Goal: Transaction & Acquisition: Purchase product/service

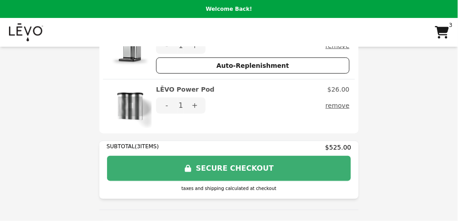
scroll to position [60, 0]
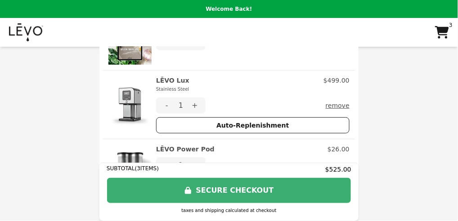
click at [125, 103] on img at bounding box center [129, 105] width 43 height 58
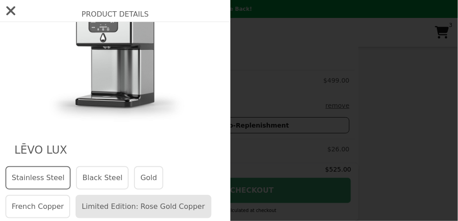
click at [92, 176] on button "Black Steel" at bounding box center [102, 177] width 53 height 23
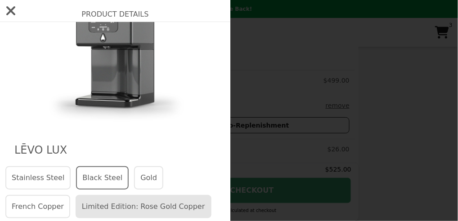
click at [134, 180] on button "Gold" at bounding box center [148, 177] width 29 height 23
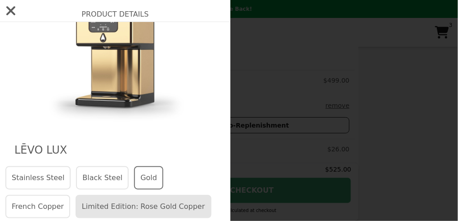
click at [70, 195] on button "French Copper" at bounding box center [37, 206] width 65 height 23
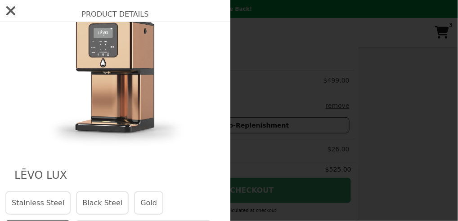
scroll to position [30, 0]
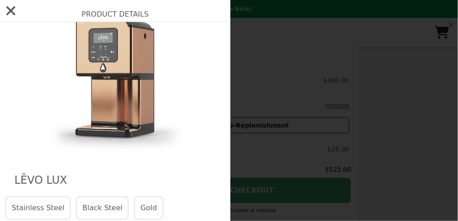
click at [98, 201] on button "Black Steel" at bounding box center [102, 207] width 53 height 23
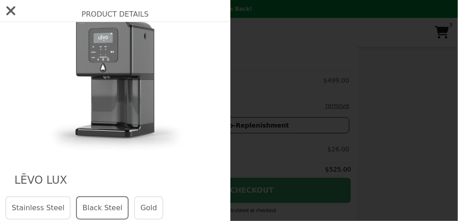
click at [19, 210] on button "Stainless Steel" at bounding box center [37, 207] width 65 height 23
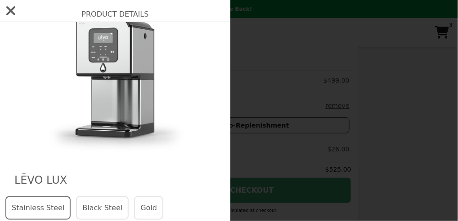
click at [85, 208] on button "Black Steel" at bounding box center [102, 207] width 53 height 23
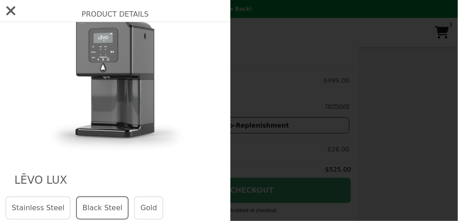
click at [49, 201] on button "Stainless Steel" at bounding box center [37, 207] width 65 height 23
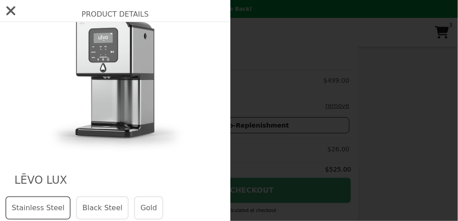
scroll to position [0, 0]
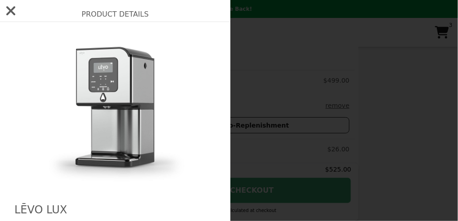
click at [12, 11] on icon "button" at bounding box center [10, 10] width 9 height 9
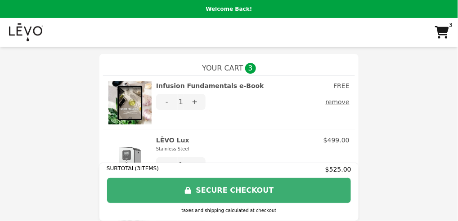
click at [120, 102] on img at bounding box center [129, 102] width 43 height 43
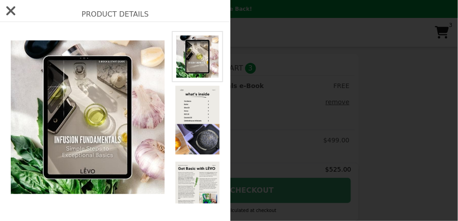
click at [185, 95] on img at bounding box center [197, 120] width 51 height 76
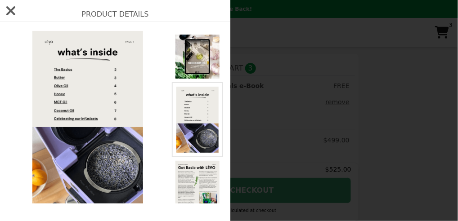
click at [189, 50] on img at bounding box center [197, 56] width 51 height 51
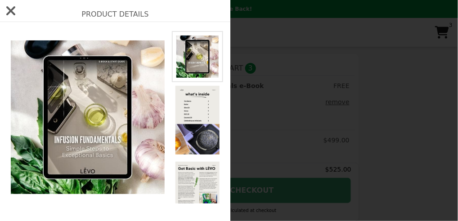
click at [188, 96] on img at bounding box center [197, 120] width 51 height 76
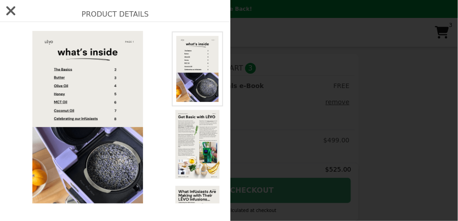
scroll to position [60, 0]
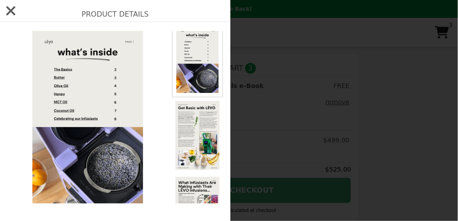
click at [188, 98] on img at bounding box center [197, 136] width 51 height 76
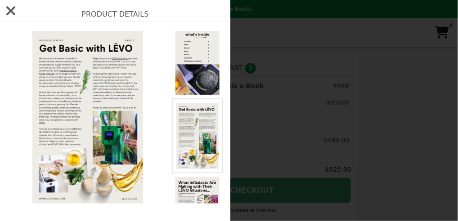
scroll to position [73, 0]
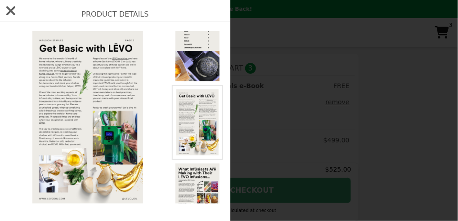
click at [192, 160] on img at bounding box center [197, 198] width 51 height 76
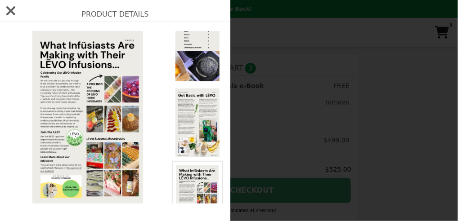
click at [198, 103] on img at bounding box center [197, 123] width 51 height 76
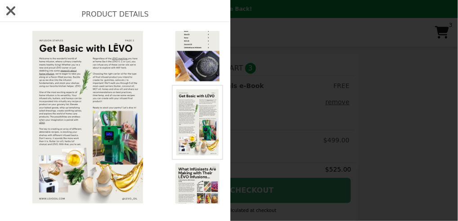
click at [12, 10] on icon "button" at bounding box center [10, 10] width 9 height 9
